Goal: Book appointment/travel/reservation

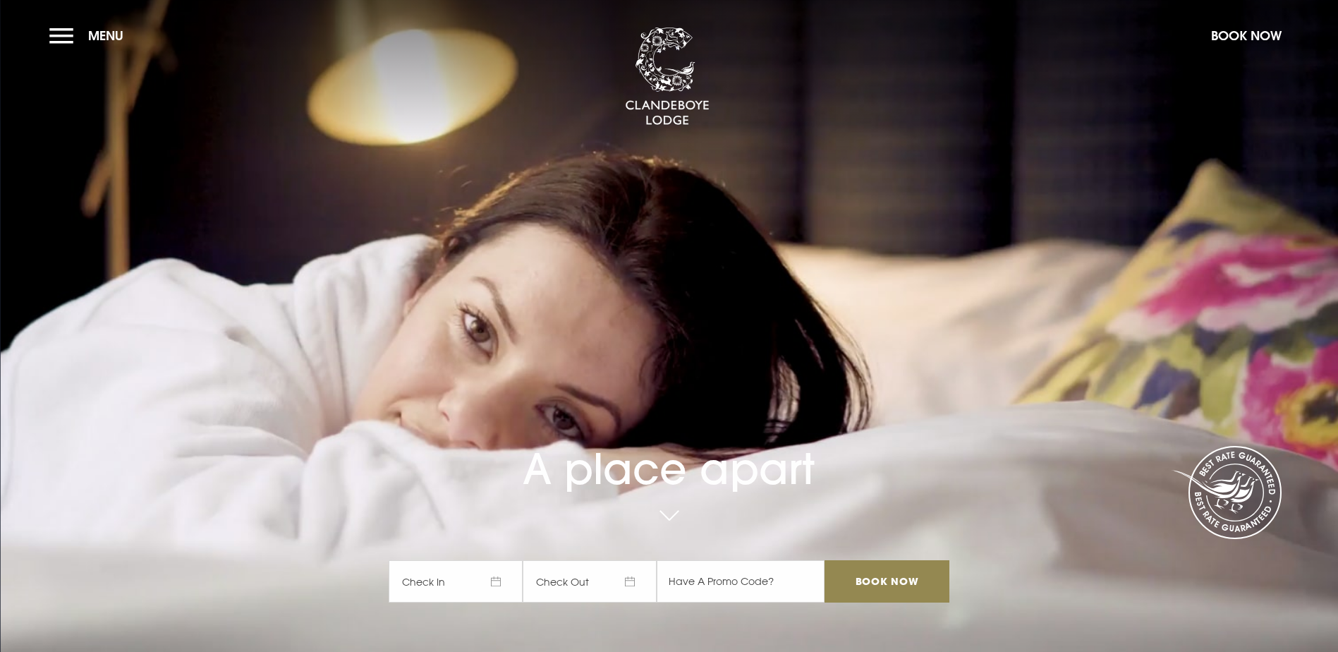
click at [489, 560] on span "Check In" at bounding box center [456, 581] width 134 height 42
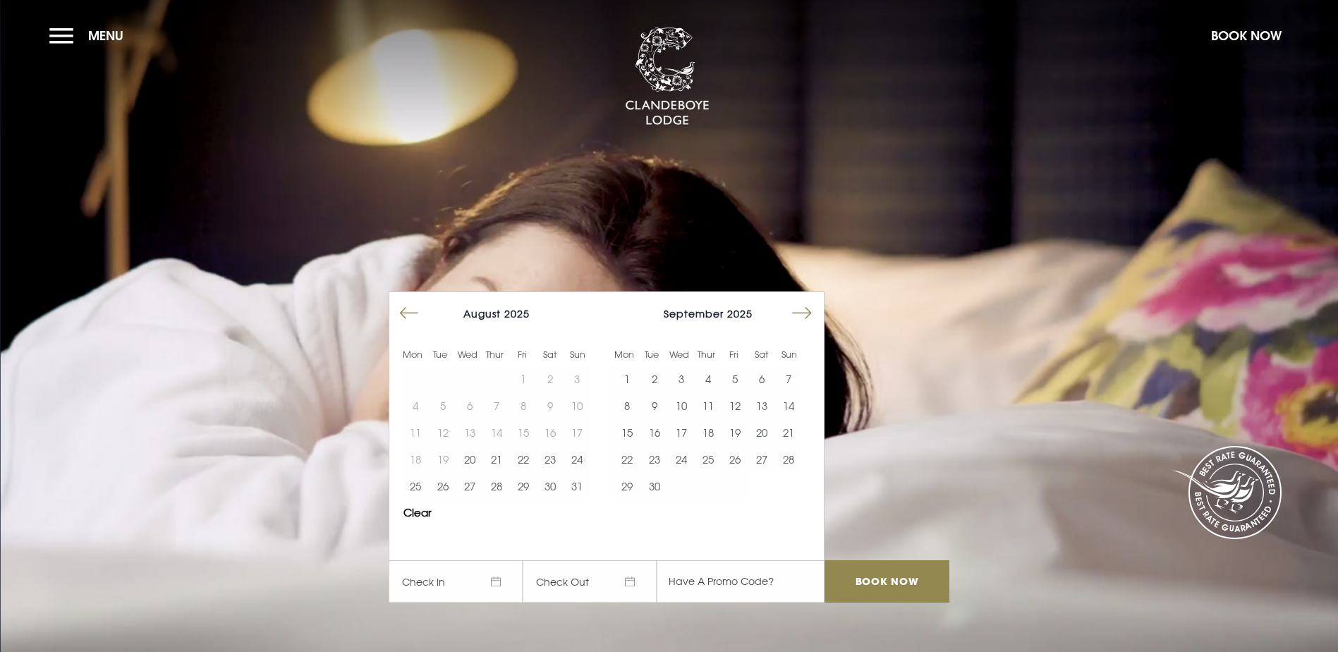
click at [802, 300] on button "Move forward to switch to the next month." at bounding box center [801, 313] width 27 height 27
click at [804, 300] on button "Move forward to switch to the next month." at bounding box center [801, 313] width 27 height 27
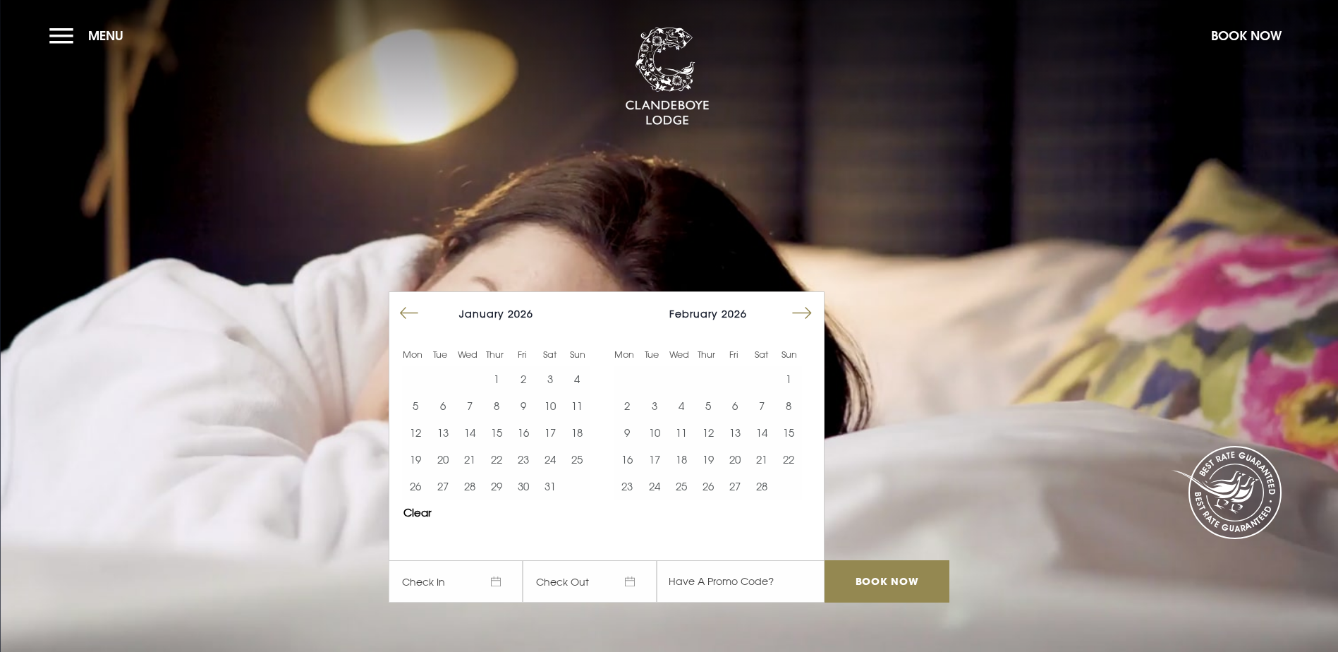
click at [804, 300] on button "Move forward to switch to the next month." at bounding box center [801, 313] width 27 height 27
click at [639, 392] on button "4" at bounding box center [626, 405] width 27 height 27
click at [689, 392] on button "6" at bounding box center [681, 405] width 27 height 27
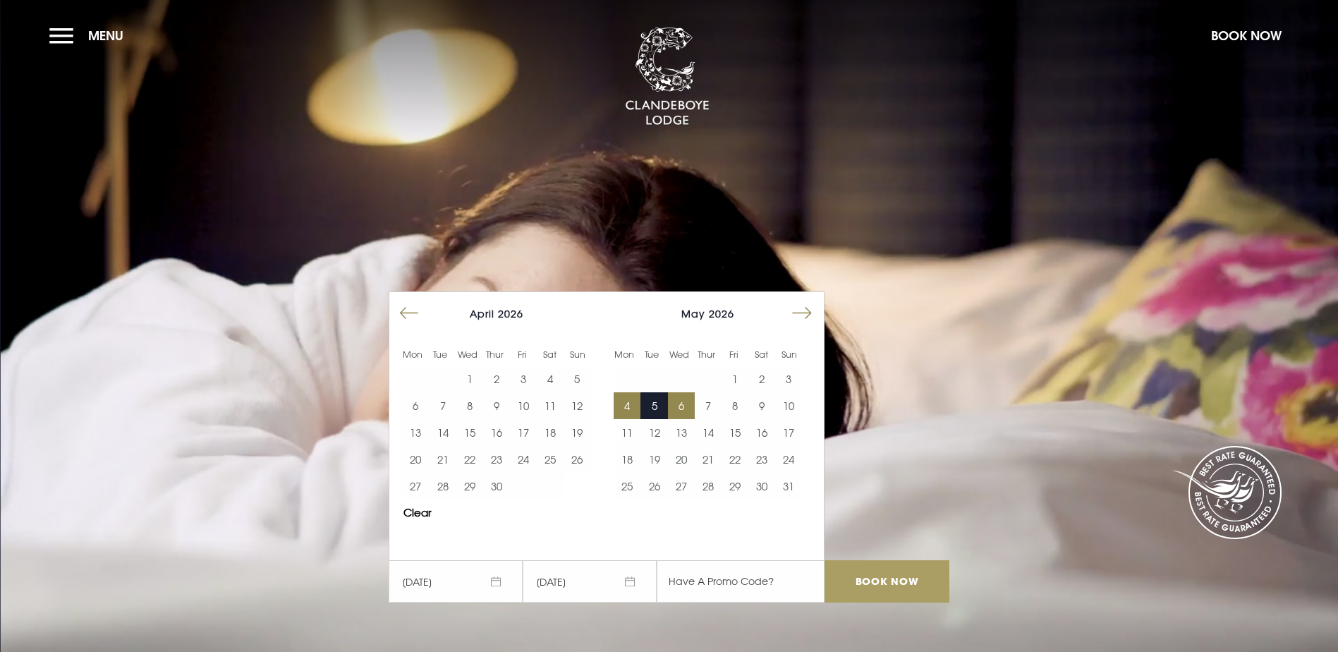
click at [879, 560] on input "Book Now" at bounding box center [886, 581] width 124 height 42
